Goal: Task Accomplishment & Management: Manage account settings

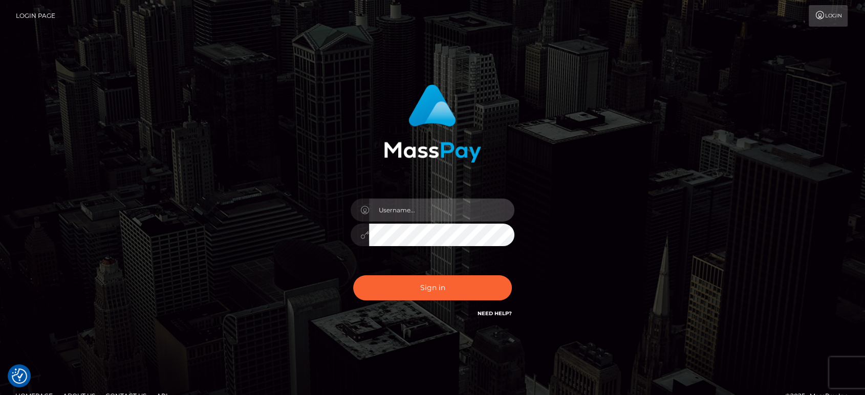
click at [406, 207] on input "text" at bounding box center [441, 210] width 145 height 23
type input "Ivan.B2"
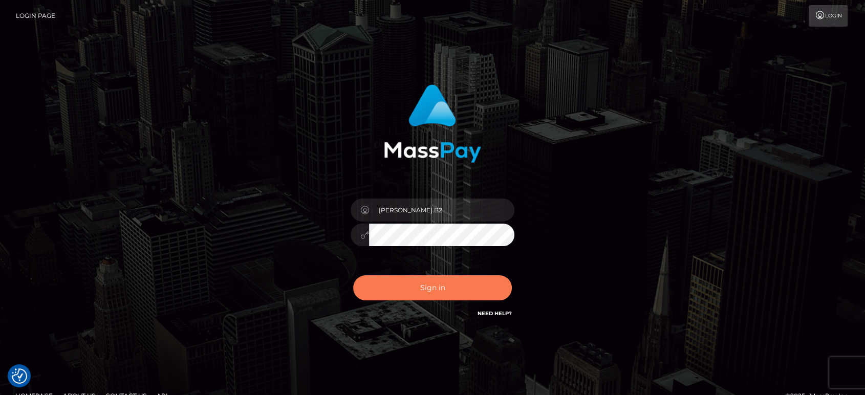
click at [447, 282] on button "Sign in" at bounding box center [432, 287] width 159 height 25
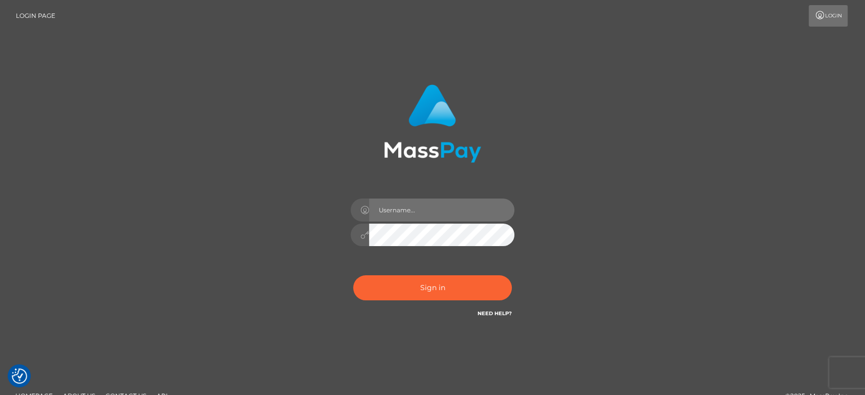
click at [458, 203] on input "text" at bounding box center [441, 210] width 145 height 23
type input "Ivan.B2"
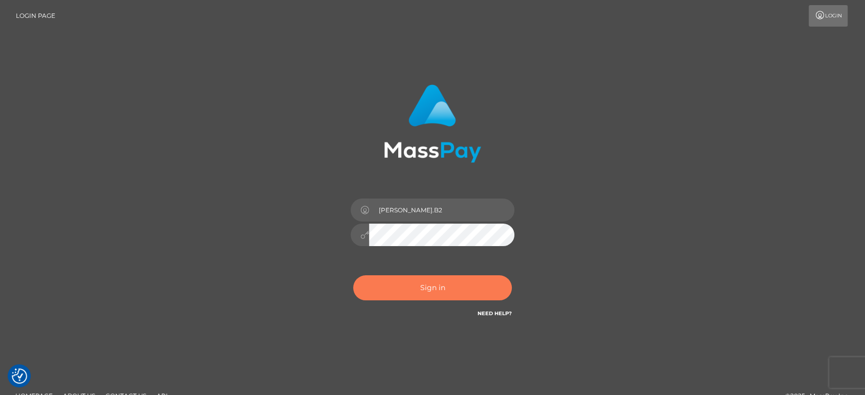
click at [450, 281] on button "Sign in" at bounding box center [432, 287] width 159 height 25
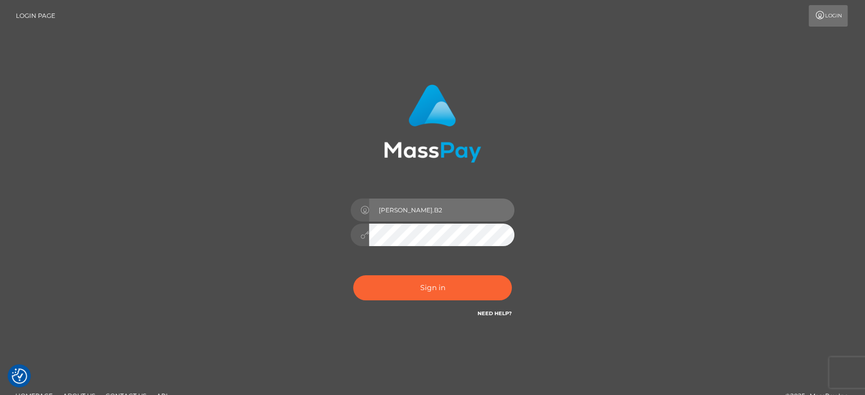
click at [409, 207] on input "[PERSON_NAME].B2" at bounding box center [441, 210] width 145 height 23
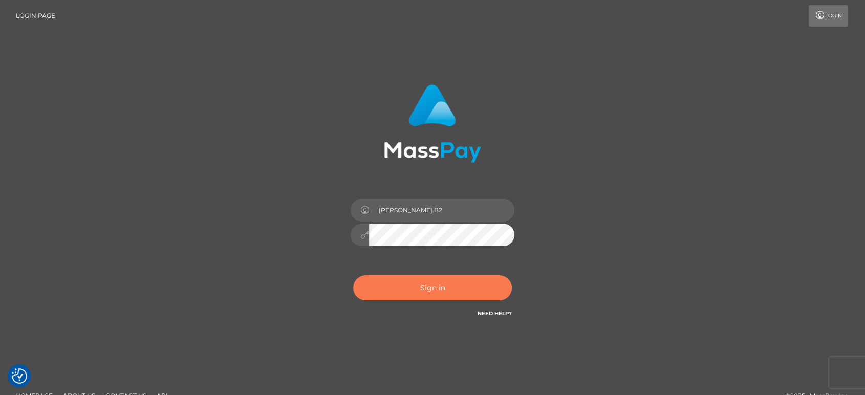
click at [424, 278] on button "Sign in" at bounding box center [432, 287] width 159 height 25
click at [412, 287] on button "Sign in" at bounding box center [432, 287] width 159 height 25
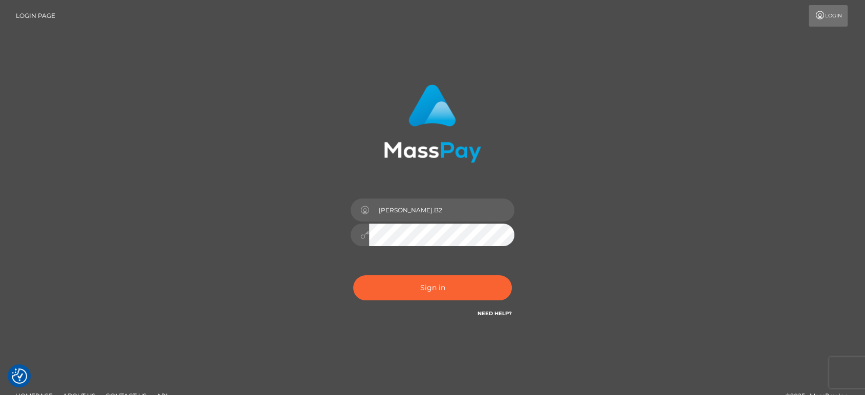
click at [305, 232] on div "Ivan.B2 Sign in" at bounding box center [432, 202] width 269 height 250
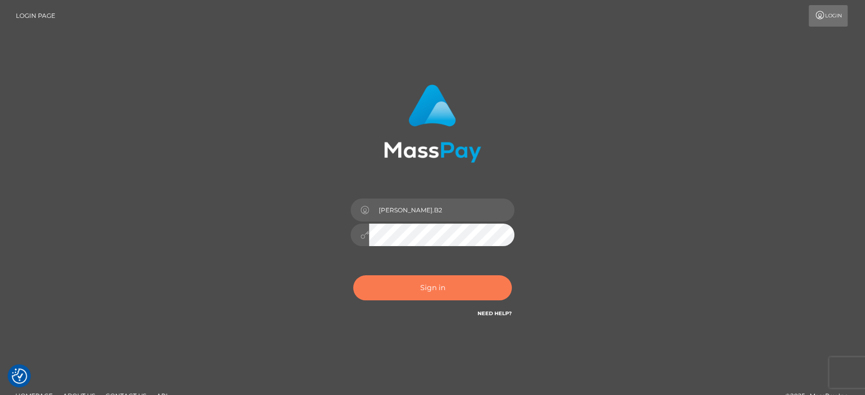
click at [438, 283] on button "Sign in" at bounding box center [432, 287] width 159 height 25
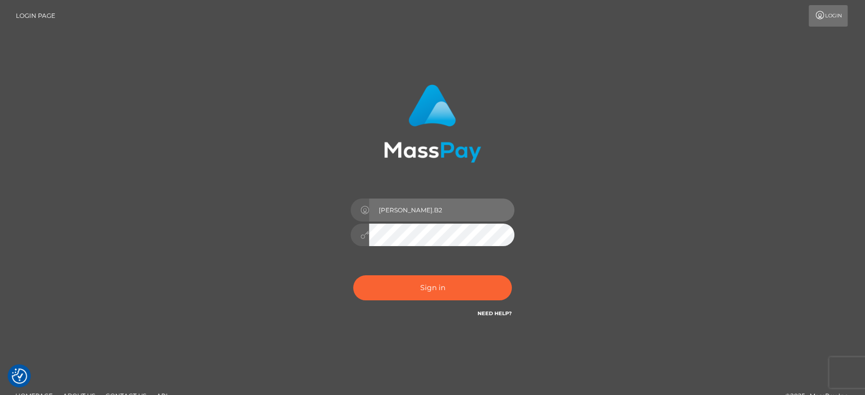
click at [449, 210] on input "Ivan.B2" at bounding box center [441, 210] width 145 height 23
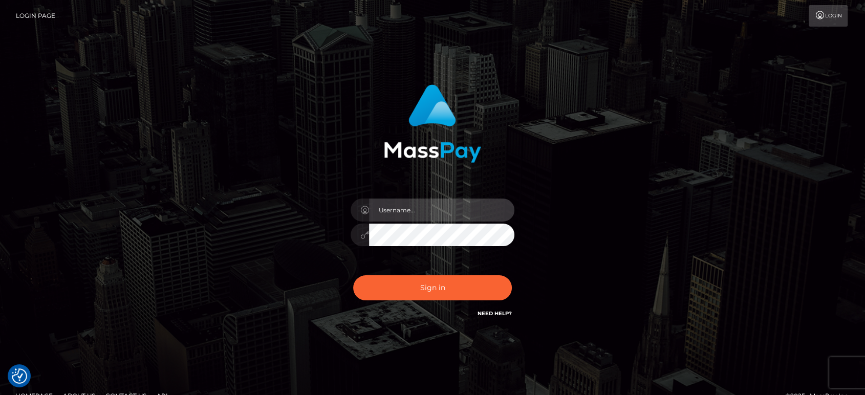
click at [443, 214] on input "text" at bounding box center [441, 210] width 145 height 23
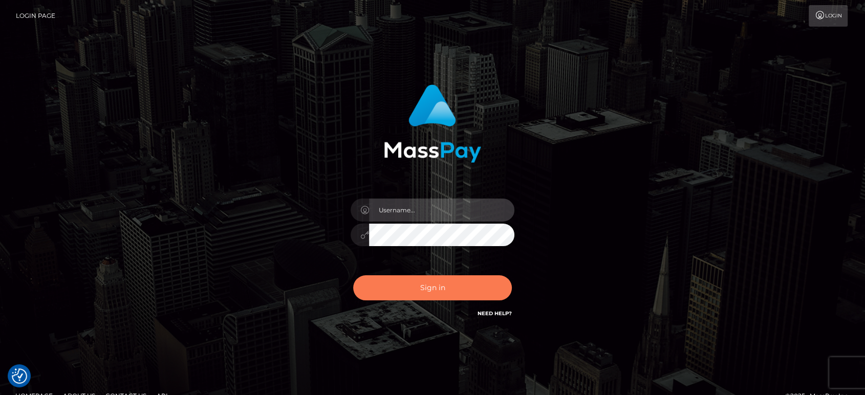
type input "[PERSON_NAME].B2"
click at [403, 290] on button "Sign in" at bounding box center [432, 287] width 159 height 25
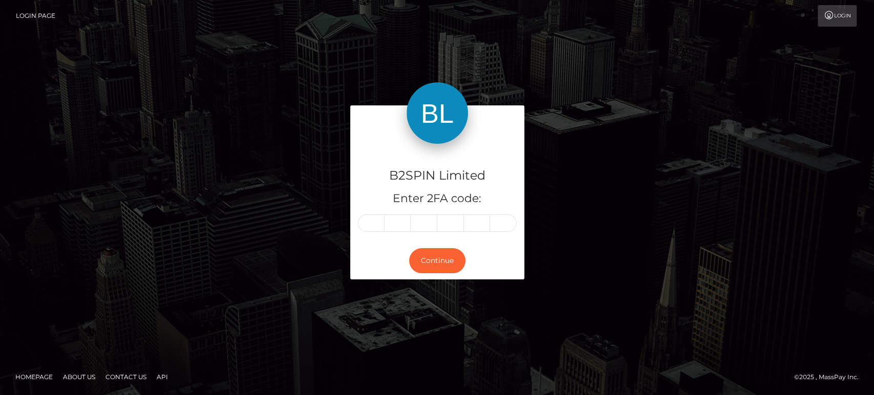
click at [375, 231] on input "text" at bounding box center [371, 222] width 27 height 17
click at [375, 230] on input "text" at bounding box center [371, 222] width 27 height 17
click at [373, 224] on input "text" at bounding box center [371, 222] width 27 height 17
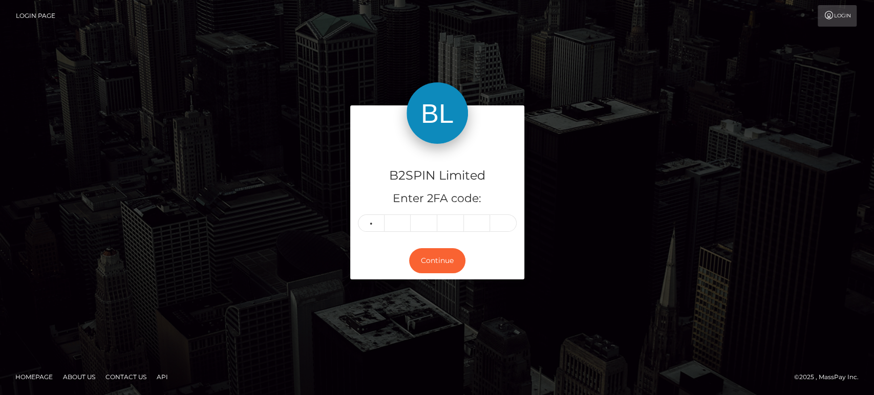
type input "5"
type input "8"
type input "0"
type input "1"
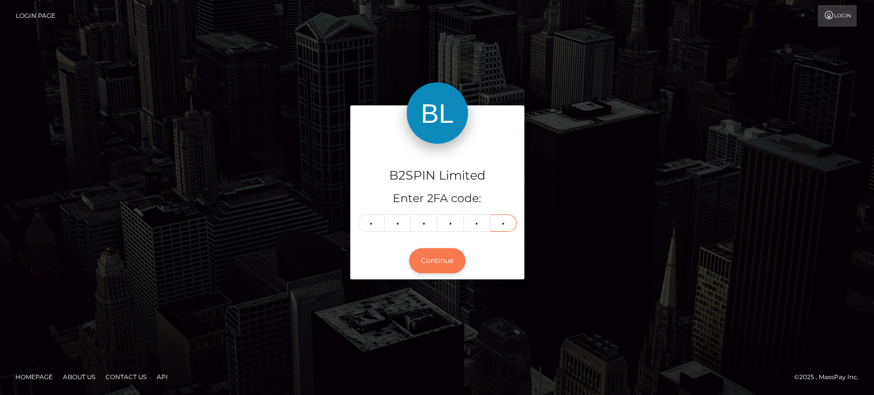
type input "9"
click at [429, 256] on button "Continue" at bounding box center [437, 260] width 56 height 25
click at [502, 223] on input "9" at bounding box center [503, 222] width 27 height 17
click at [478, 225] on input "1" at bounding box center [477, 222] width 27 height 17
click at [449, 223] on input "1" at bounding box center [450, 222] width 27 height 17
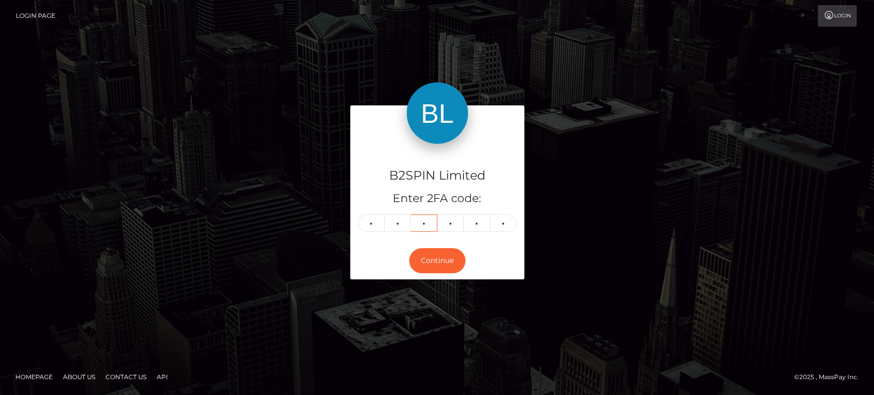
click at [428, 226] on input "0" at bounding box center [423, 222] width 27 height 17
click at [398, 225] on input "8" at bounding box center [397, 222] width 27 height 17
click at [374, 226] on input "5" at bounding box center [371, 222] width 27 height 17
click at [437, 257] on button "Continue" at bounding box center [437, 260] width 56 height 25
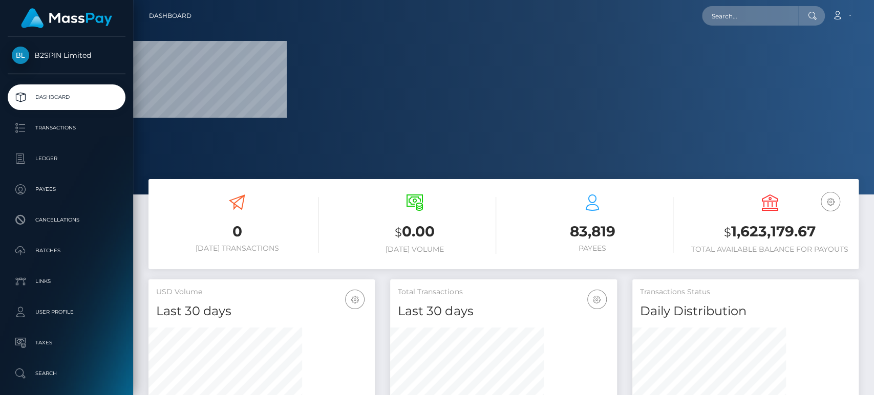
click at [760, 228] on h3 "$ 1,623,179.67" at bounding box center [769, 232] width 162 height 21
copy h3 "1,623,179.67"
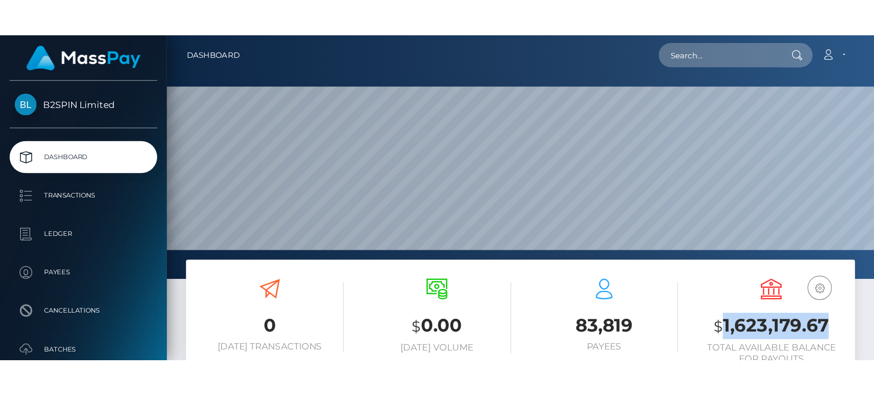
scroll to position [181, 226]
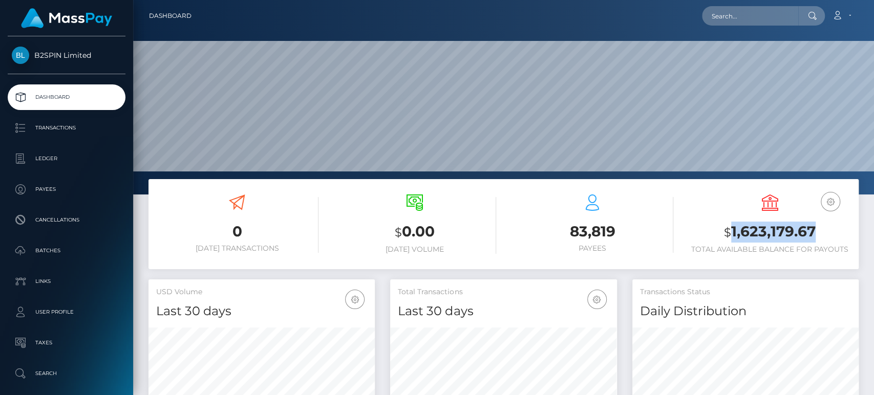
click at [777, 230] on h3 "$ 1,623,179.67" at bounding box center [769, 232] width 162 height 21
click at [777, 229] on h3 "$ 1,623,179.67" at bounding box center [769, 232] width 162 height 21
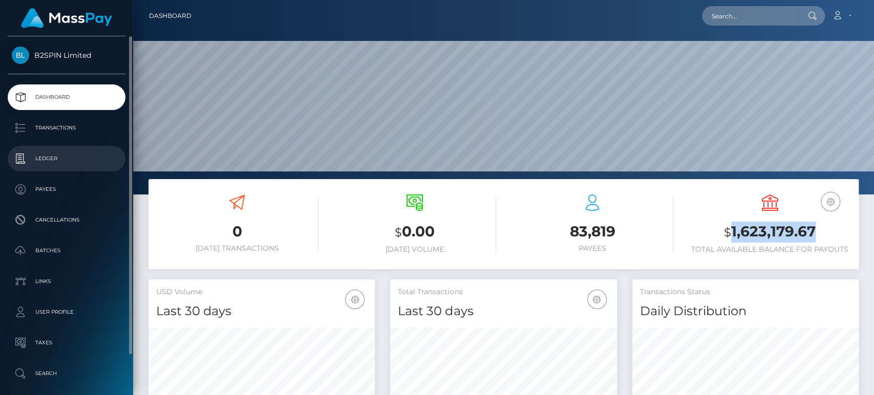
click at [69, 158] on p "Ledger" at bounding box center [67, 158] width 110 height 15
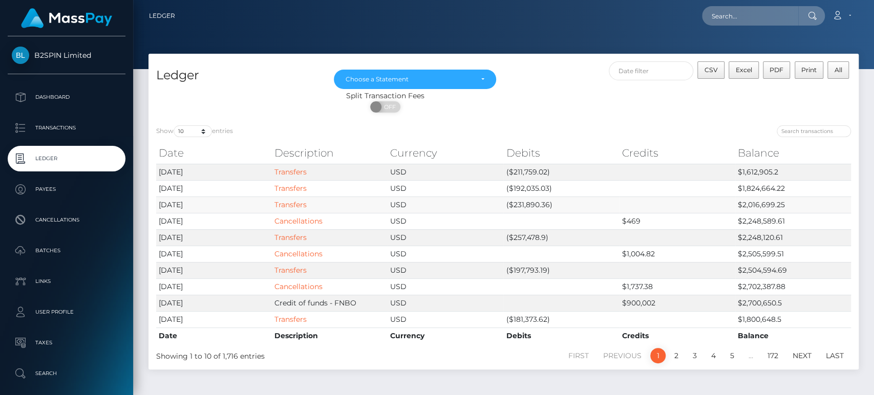
click at [532, 204] on td "($231,890.36)" at bounding box center [561, 205] width 116 height 16
copy td "231,890.36"
click at [539, 185] on td "($192,035.03)" at bounding box center [561, 188] width 116 height 16
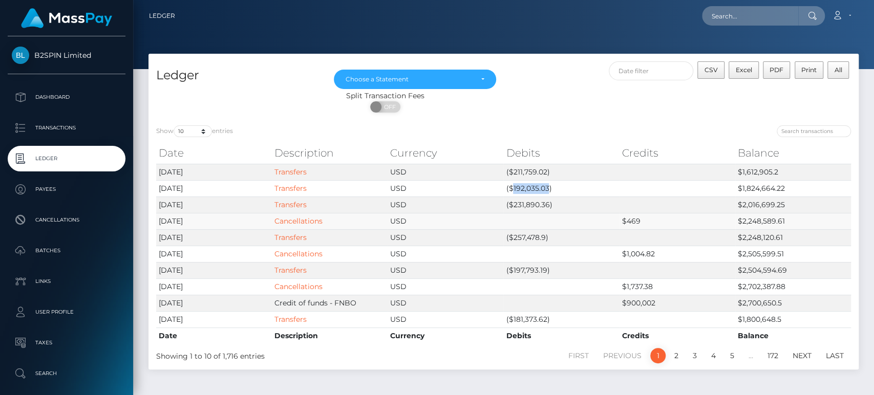
copy td "192,035.03"
click at [530, 167] on td "($211,759.02)" at bounding box center [561, 172] width 116 height 16
copy td "211,759.02"
